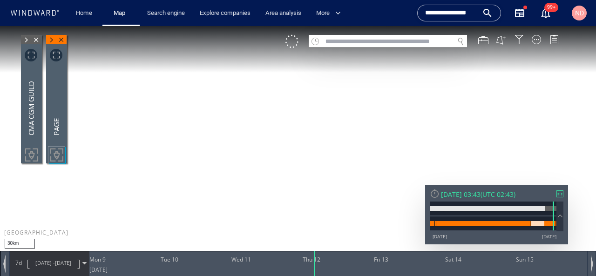
click at [406, 40] on input "text" at bounding box center [388, 41] width 132 height 13
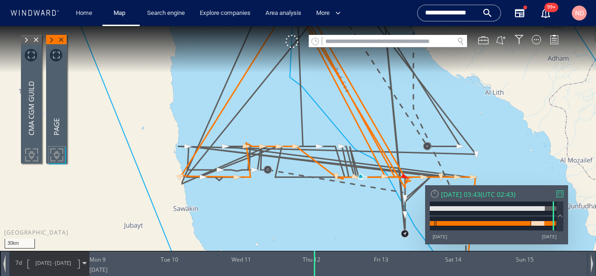
paste input "*******"
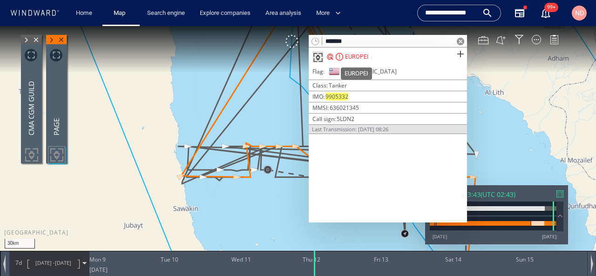
type input "*******"
click at [360, 58] on div "EUROPEI" at bounding box center [356, 57] width 23 height 8
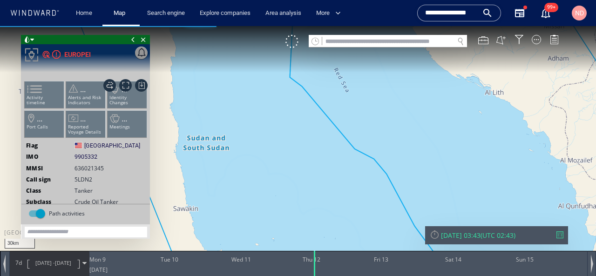
click at [447, 18] on input "**********" at bounding box center [451, 13] width 53 height 14
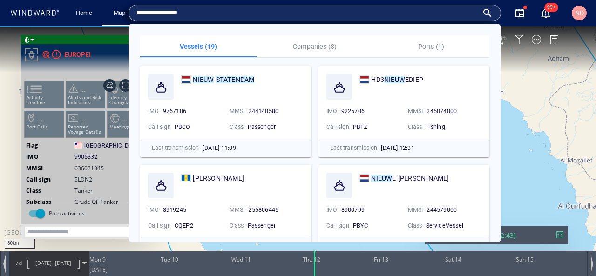
click at [447, 18] on input "**********" at bounding box center [307, 13] width 342 height 14
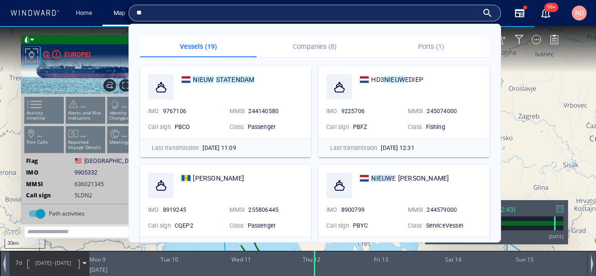
type input "*"
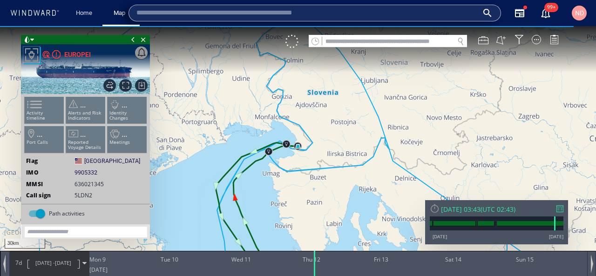
click at [474, 110] on canvas "Map" at bounding box center [298, 146] width 596 height 241
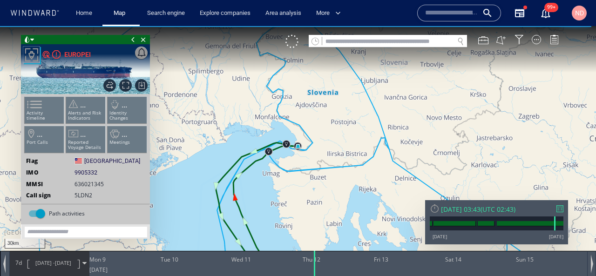
click at [117, 134] on ul "Activity timeline ... Alerts and Risk Indicators ... Identity Changes ... Port …" at bounding box center [85, 127] width 125 height 66
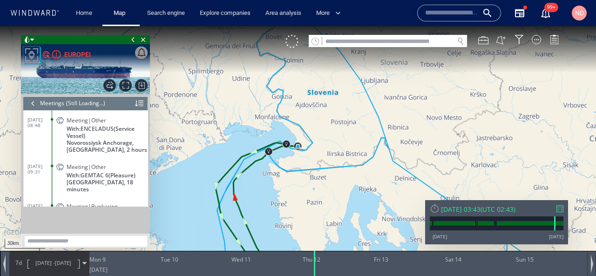
scroll to position [51, 0]
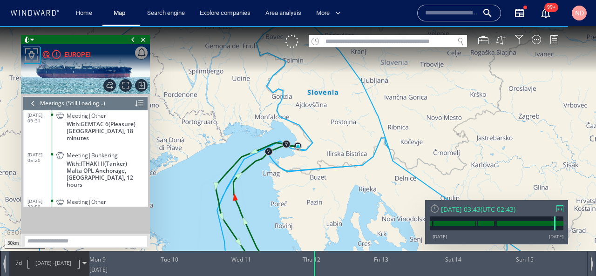
click at [34, 104] on div at bounding box center [33, 103] width 10 height 14
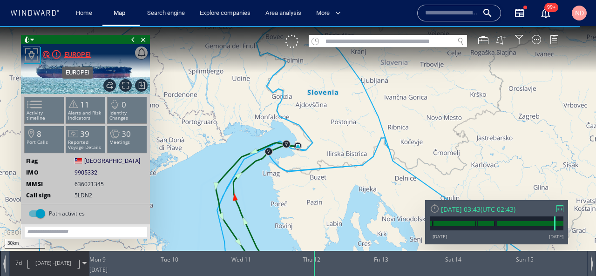
click at [68, 53] on div "EUROPEI" at bounding box center [77, 54] width 27 height 11
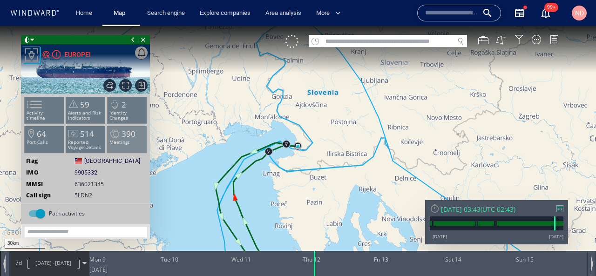
click at [128, 143] on p "Meetings" at bounding box center [128, 142] width 40 height 5
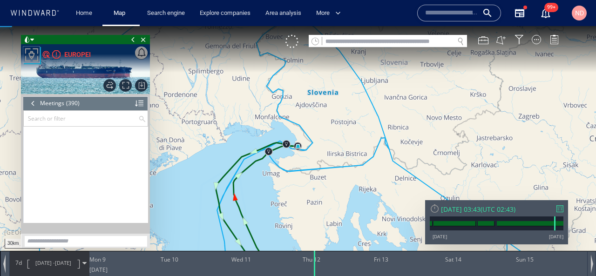
scroll to position [9272, 0]
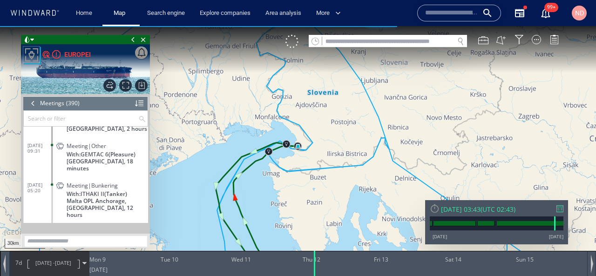
click at [82, 118] on input "text" at bounding box center [81, 118] width 115 height 15
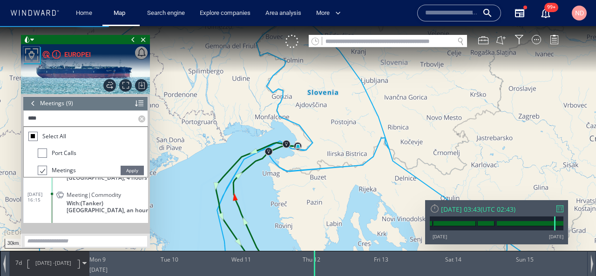
scroll to position [0, 0]
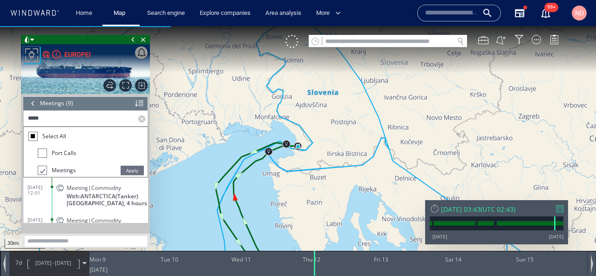
type input "*****"
click at [133, 170] on span "Apply" at bounding box center [132, 170] width 23 height 9
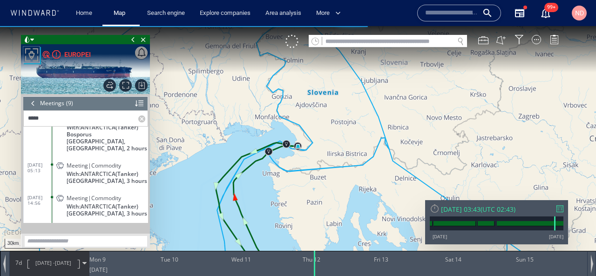
scroll to position [143, 0]
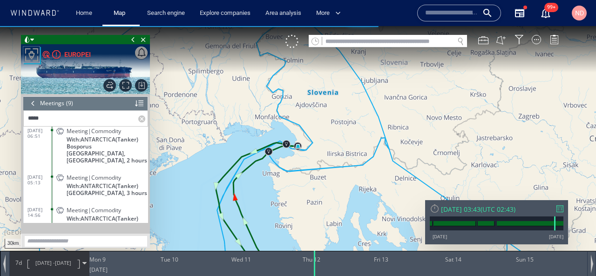
click at [48, 168] on dt "09/08/25 05:13" at bounding box center [39, 178] width 24 height 21
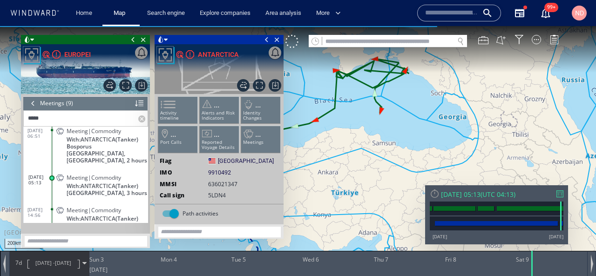
click at [133, 38] on span at bounding box center [133, 39] width 10 height 9
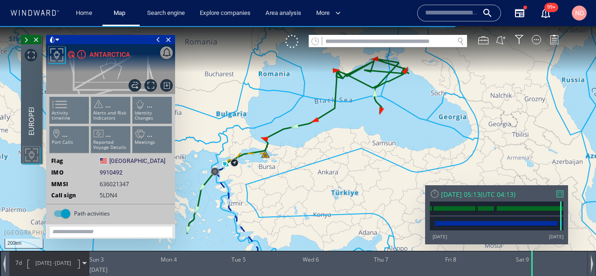
click at [159, 41] on span at bounding box center [158, 39] width 10 height 9
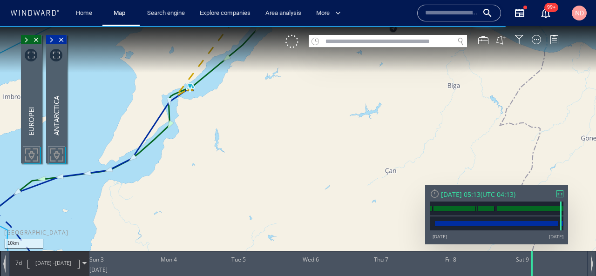
drag, startPoint x: 194, startPoint y: 126, endPoint x: 201, endPoint y: 187, distance: 61.5
click at [201, 185] on canvas "Map" at bounding box center [298, 146] width 596 height 241
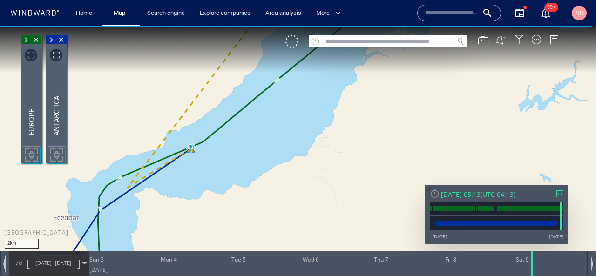
click at [55, 266] on span "09/08/25" at bounding box center [63, 262] width 16 height 7
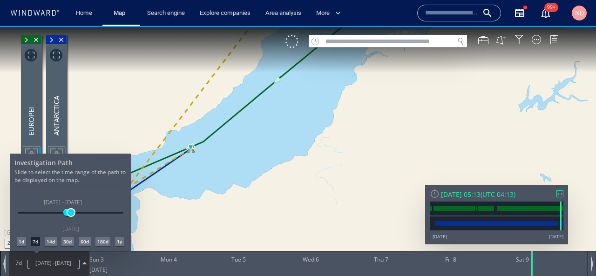
click at [71, 215] on span at bounding box center [71, 212] width 7 height 7
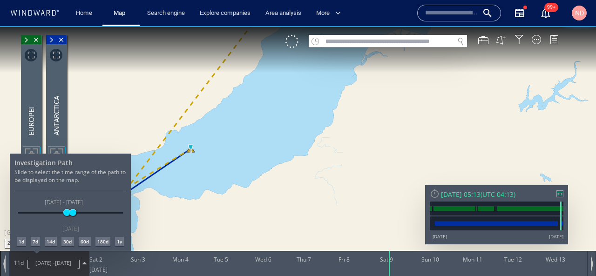
click at [204, 206] on div at bounding box center [298, 151] width 596 height 250
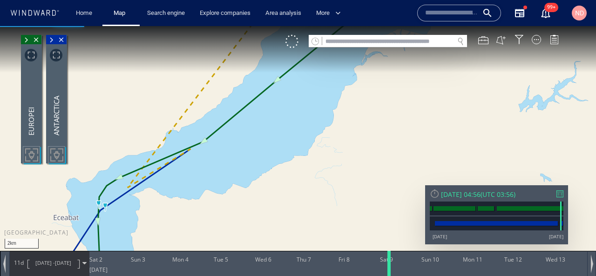
click at [389, 263] on div at bounding box center [390, 263] width 9 height 25
drag, startPoint x: 238, startPoint y: 214, endPoint x: 250, endPoint y: 86, distance: 128.2
click at [250, 88] on canvas "Map" at bounding box center [298, 146] width 596 height 241
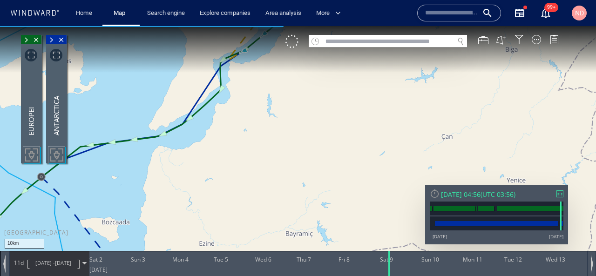
drag, startPoint x: 250, startPoint y: 86, endPoint x: 253, endPoint y: 144, distance: 57.8
click at [253, 144] on canvas "Map" at bounding box center [298, 146] width 596 height 241
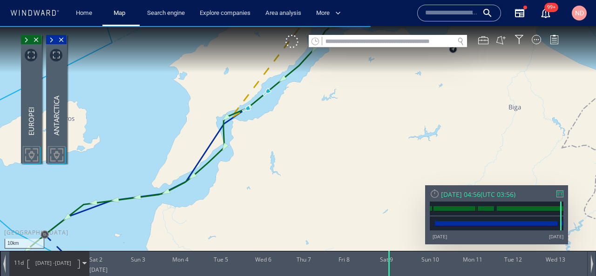
click at [26, 41] on span at bounding box center [26, 39] width 10 height 9
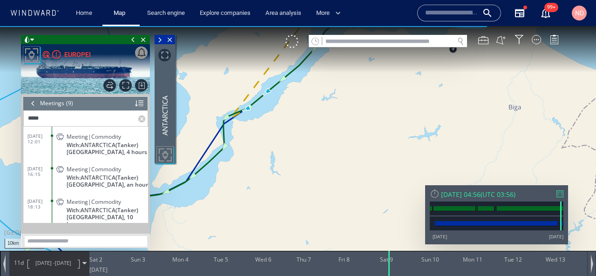
click at [45, 143] on span "29/07/25 12:01" at bounding box center [39, 138] width 25 height 11
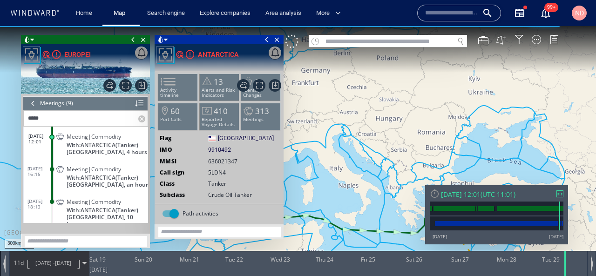
click at [336, 166] on canvas "Map" at bounding box center [298, 146] width 596 height 241
click at [131, 38] on span at bounding box center [133, 39] width 10 height 9
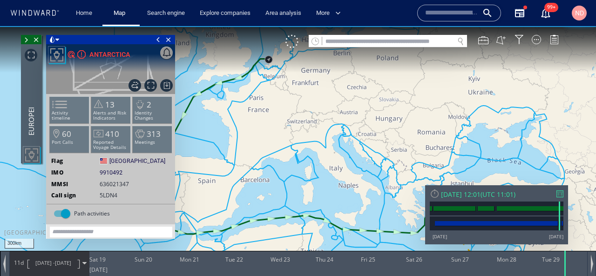
click at [156, 39] on span at bounding box center [158, 39] width 10 height 9
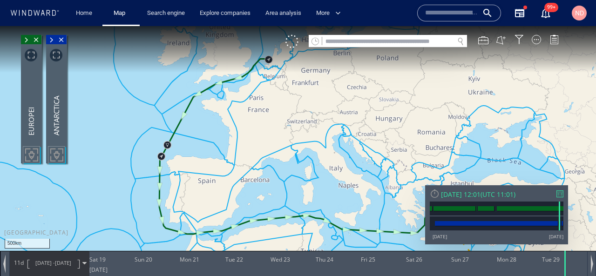
drag, startPoint x: 304, startPoint y: 176, endPoint x: 179, endPoint y: 116, distance: 137.7
click at [180, 117] on canvas "Map" at bounding box center [298, 146] width 596 height 241
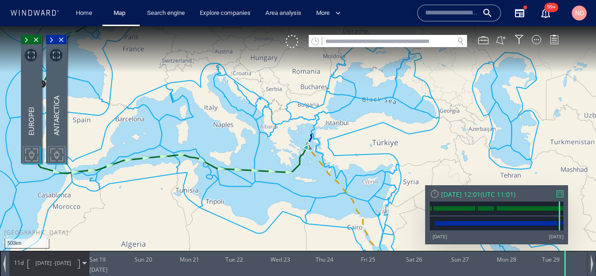
click at [69, 265] on span "29/07/25" at bounding box center [63, 262] width 16 height 7
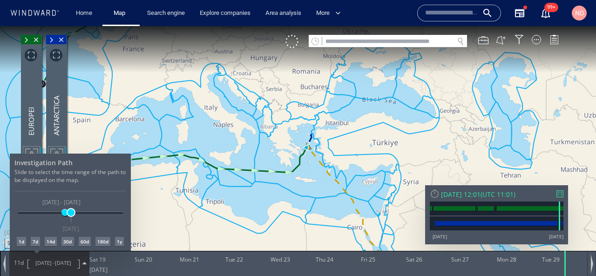
click at [69, 215] on span at bounding box center [71, 212] width 7 height 7
click at [389, 173] on div at bounding box center [298, 151] width 596 height 250
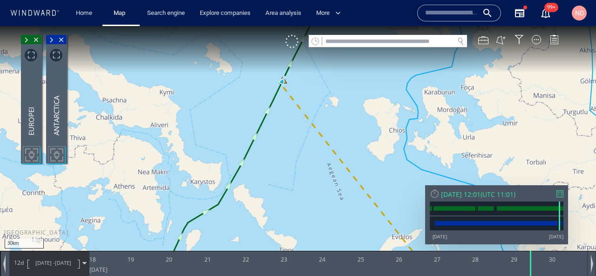
drag, startPoint x: 302, startPoint y: 142, endPoint x: 302, endPoint y: 208, distance: 66.6
click at [302, 207] on canvas "Map" at bounding box center [298, 146] width 596 height 241
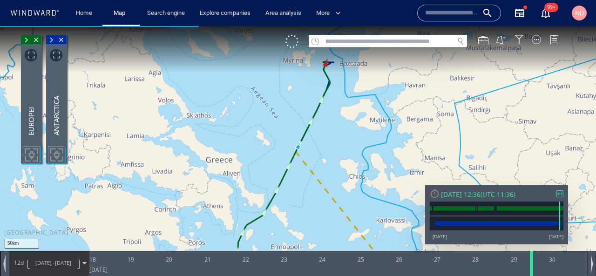
click at [532, 267] on div at bounding box center [533, 263] width 9 height 25
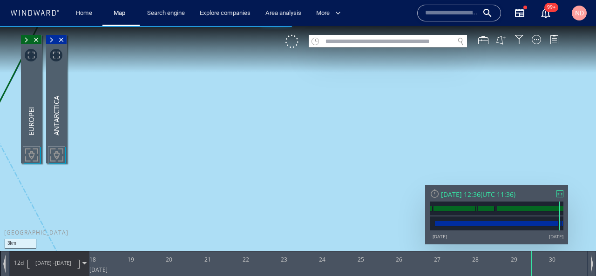
drag, startPoint x: 330, startPoint y: 129, endPoint x: 581, endPoint y: 181, distance: 256.2
click at [581, 183] on canvas "Map" at bounding box center [298, 146] width 596 height 241
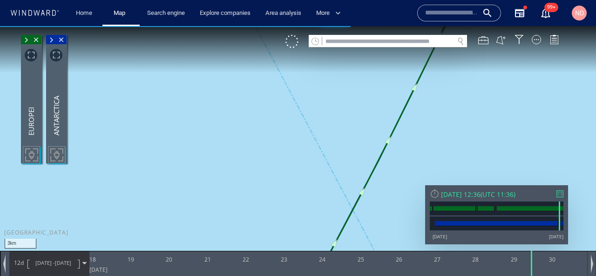
drag, startPoint x: 464, startPoint y: 185, endPoint x: 464, endPoint y: 155, distance: 30.7
click at [464, 26] on div "3km © Mapbox © OpenStreetMap Improve this map 0 0 18 July 2025 19 20 21 22 23 2…" at bounding box center [298, 26] width 596 height 0
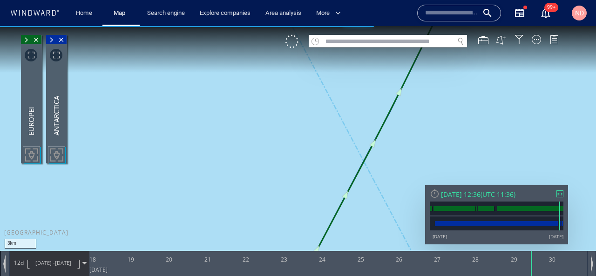
drag, startPoint x: 464, startPoint y: 152, endPoint x: 444, endPoint y: 90, distance: 65.7
click at [444, 90] on canvas "Map" at bounding box center [298, 146] width 596 height 241
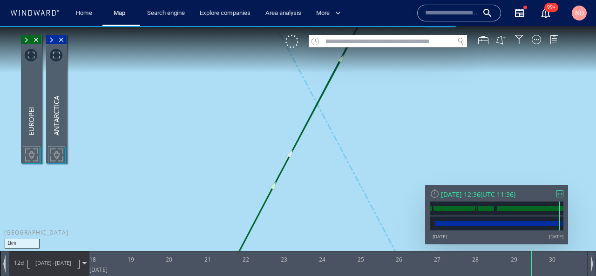
drag, startPoint x: 375, startPoint y: 172, endPoint x: 379, endPoint y: 177, distance: 6.3
click at [379, 177] on canvas "Map" at bounding box center [298, 146] width 596 height 241
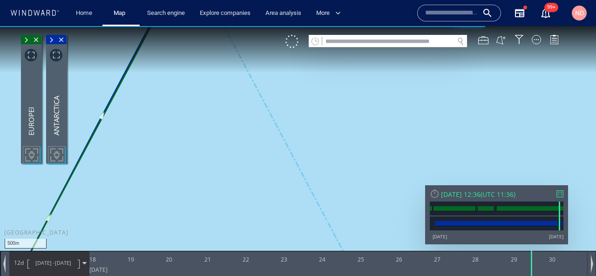
drag, startPoint x: 285, startPoint y: 176, endPoint x: 330, endPoint y: 202, distance: 51.8
click at [329, 202] on canvas "Map" at bounding box center [298, 146] width 596 height 241
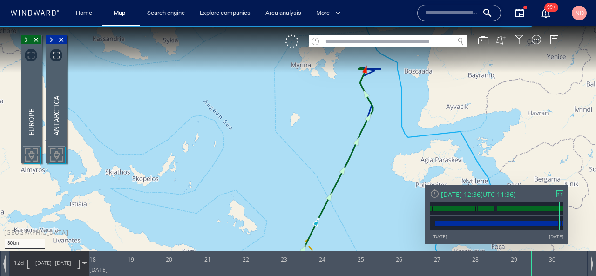
drag, startPoint x: 292, startPoint y: 132, endPoint x: 259, endPoint y: 164, distance: 45.4
click at [259, 164] on canvas "Map" at bounding box center [298, 146] width 596 height 241
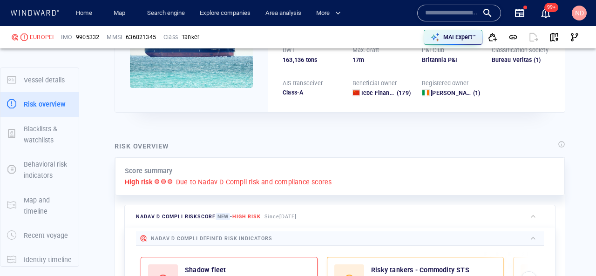
scroll to position [24, 0]
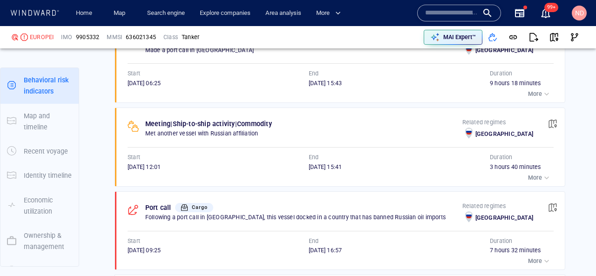
scroll to position [792, 0]
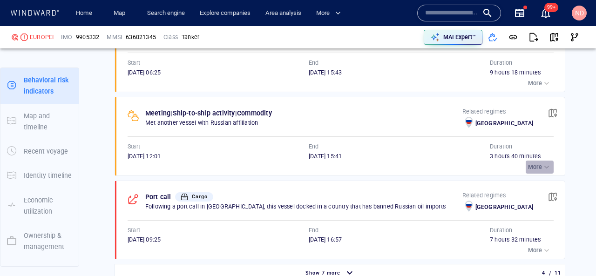
click at [532, 165] on p "More" at bounding box center [535, 167] width 14 height 8
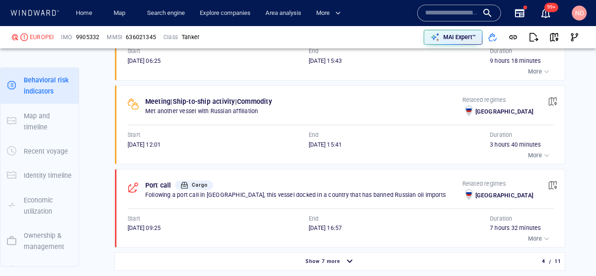
scroll to position [801, 0]
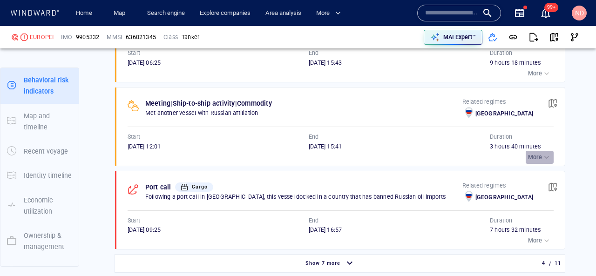
click at [533, 162] on button "More" at bounding box center [540, 157] width 28 height 13
click at [537, 156] on p "More" at bounding box center [535, 157] width 14 height 8
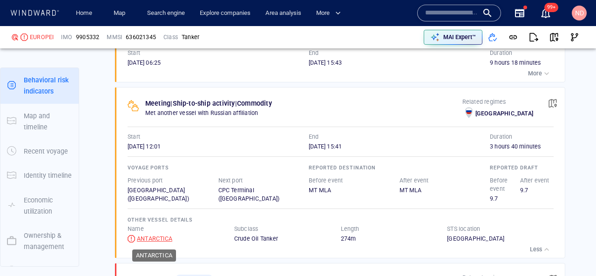
click at [159, 238] on div "ANTARCTICA" at bounding box center [154, 239] width 35 height 8
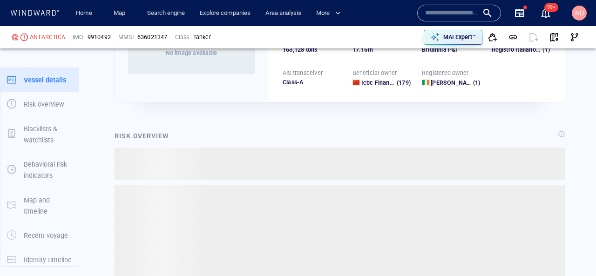
scroll to position [24, 0]
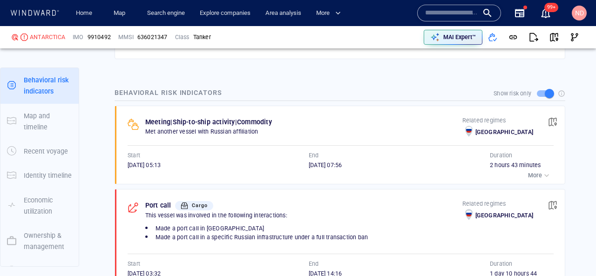
scroll to position [621, 0]
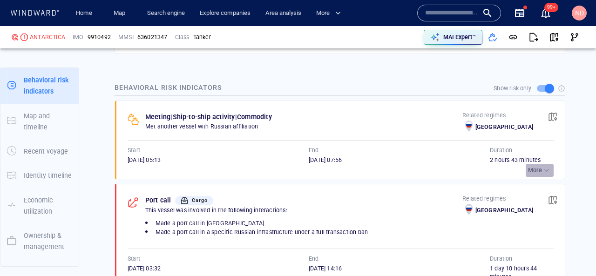
click at [528, 172] on p "More" at bounding box center [535, 170] width 14 height 8
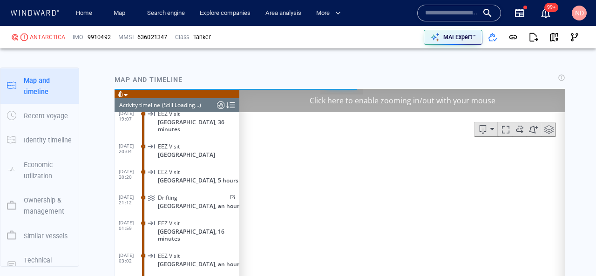
scroll to position [4636, 0]
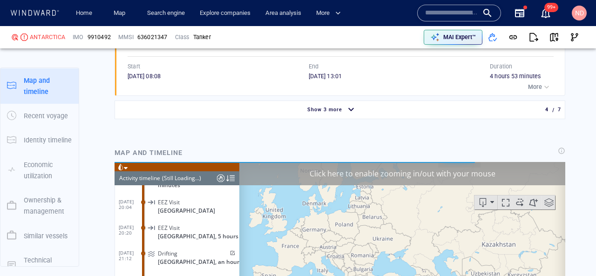
scroll to position [961, 0]
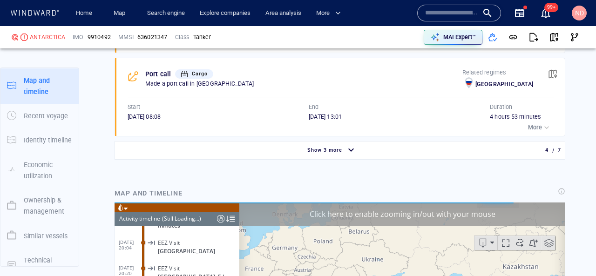
click at [334, 149] on span "Show 3 more" at bounding box center [324, 150] width 35 height 6
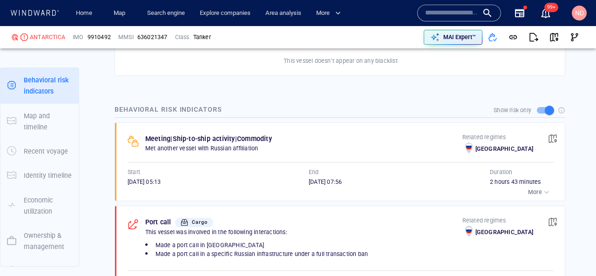
scroll to position [571, 0]
